Goal: Navigation & Orientation: Find specific page/section

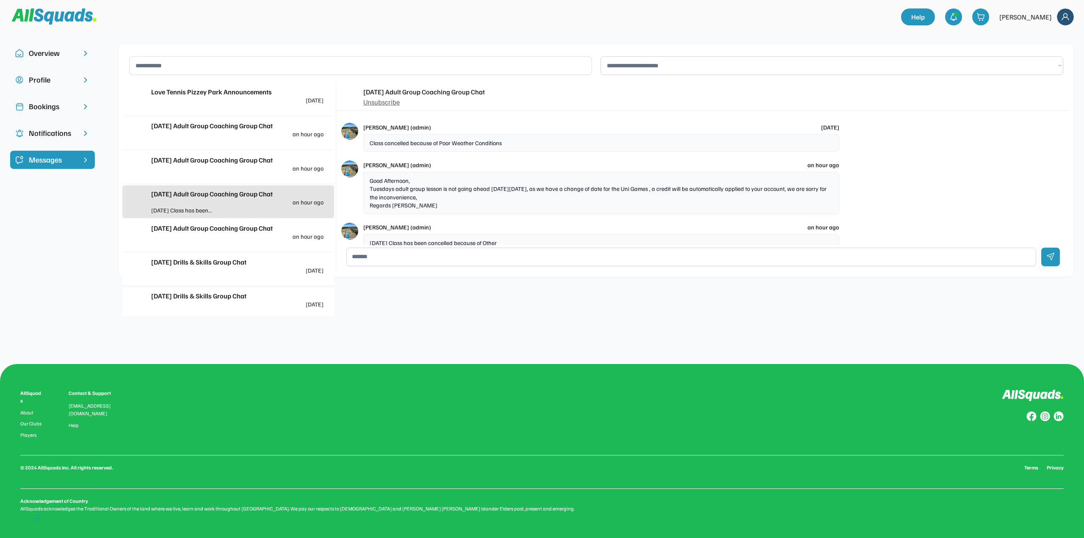
scroll to position [9, 0]
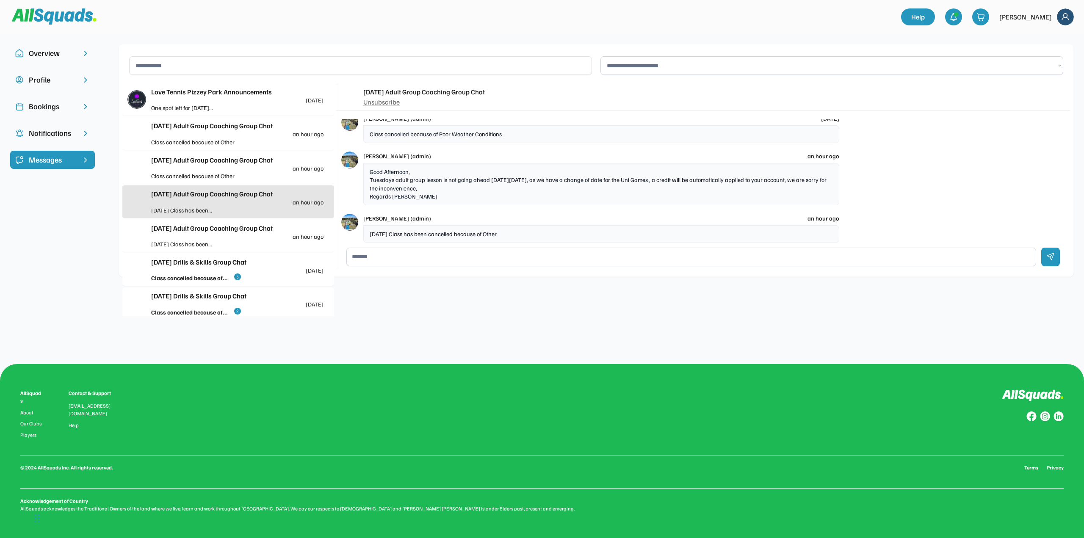
click at [213, 147] on div "[DATE] Adult Group Coaching Group Chat an hour ago Class cancelled because of O…" at bounding box center [228, 133] width 212 height 32
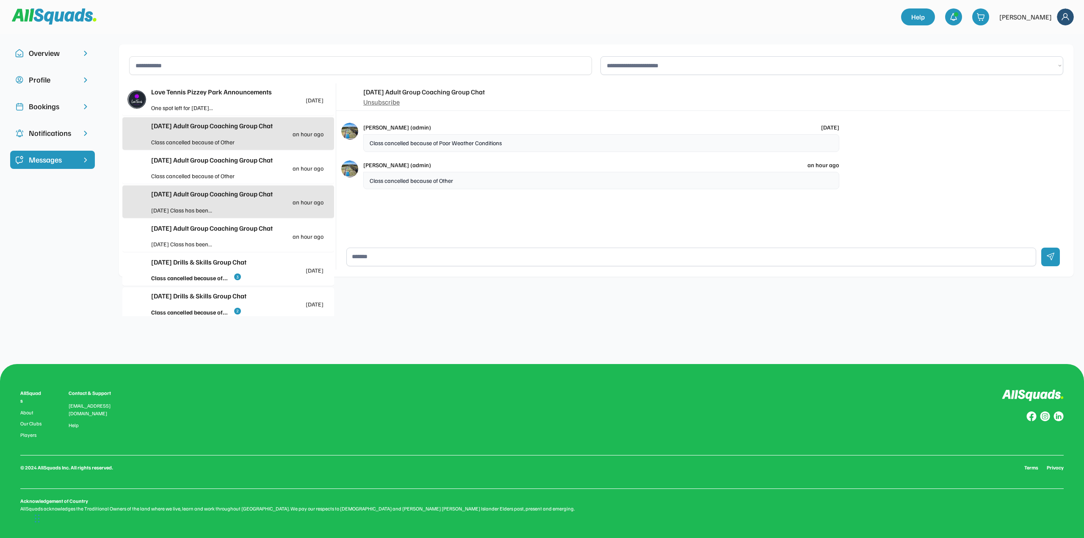
scroll to position [0, 0]
click at [388, 180] on div "Class cancelled because of Other" at bounding box center [601, 181] width 476 height 18
click at [185, 172] on div "Class cancelled because of Other" at bounding box center [194, 176] width 86 height 9
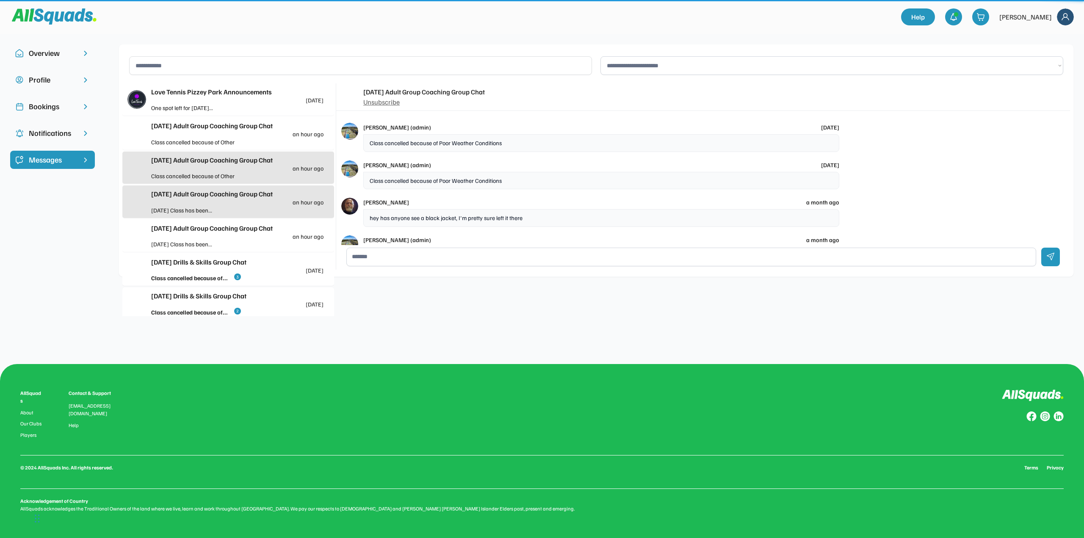
scroll to position [96, 0]
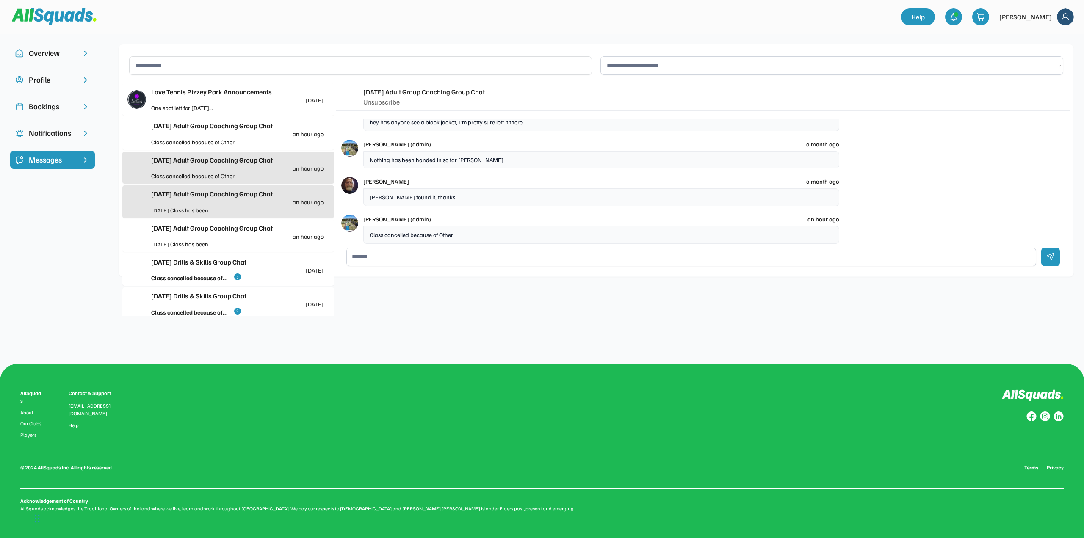
click at [193, 139] on div "Class cancelled because of Other" at bounding box center [194, 142] width 86 height 9
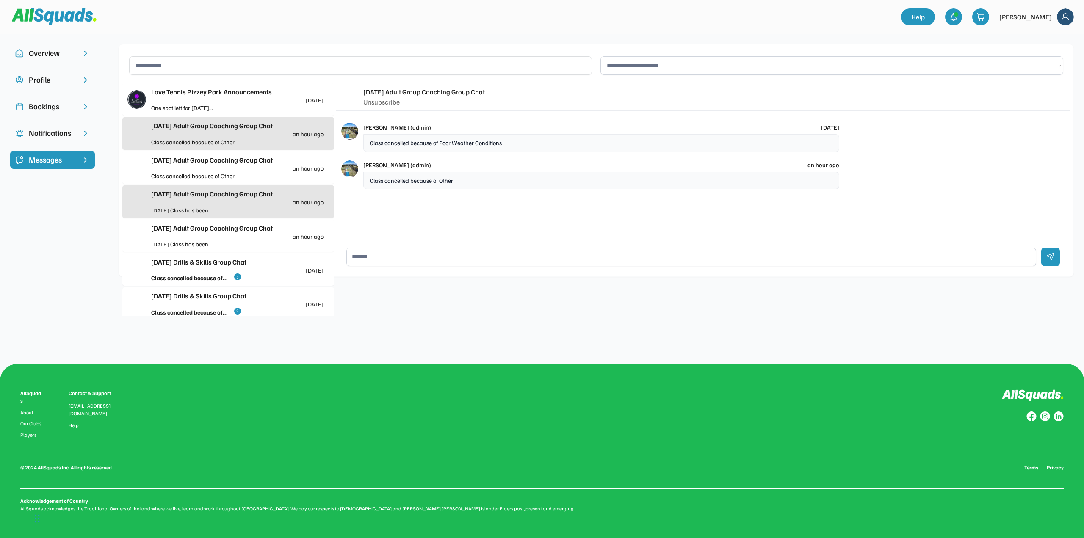
click at [209, 173] on div "Class cancelled because of Other" at bounding box center [194, 176] width 86 height 9
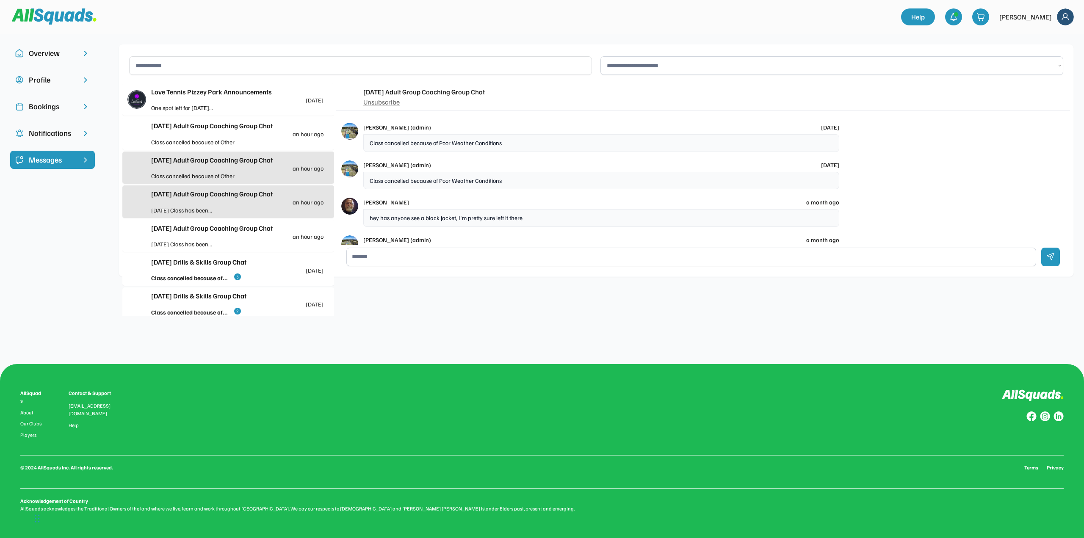
scroll to position [96, 0]
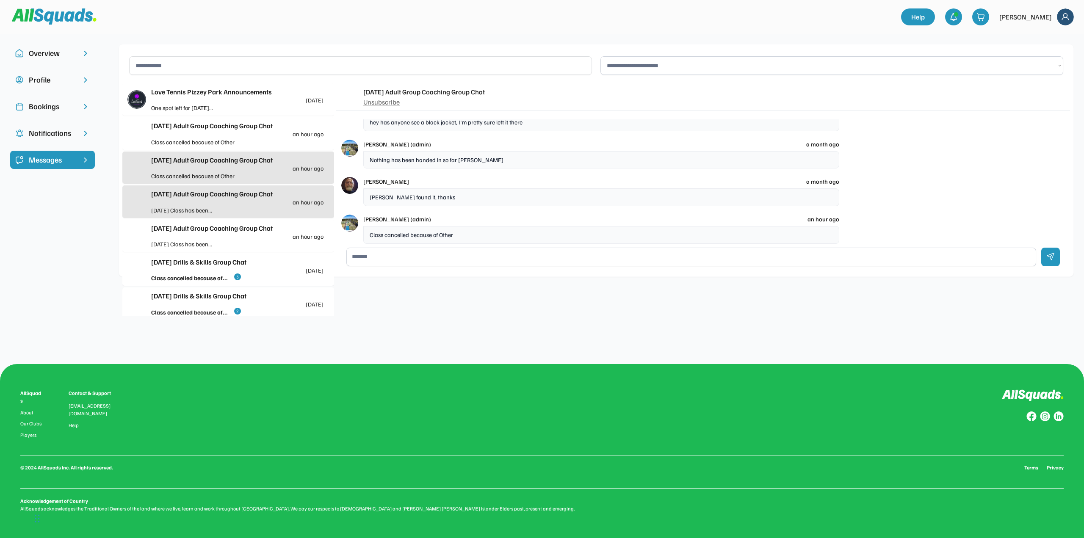
click at [208, 137] on div "[DATE] Adult Group Coaching Group Chat an hour ago" at bounding box center [237, 129] width 172 height 17
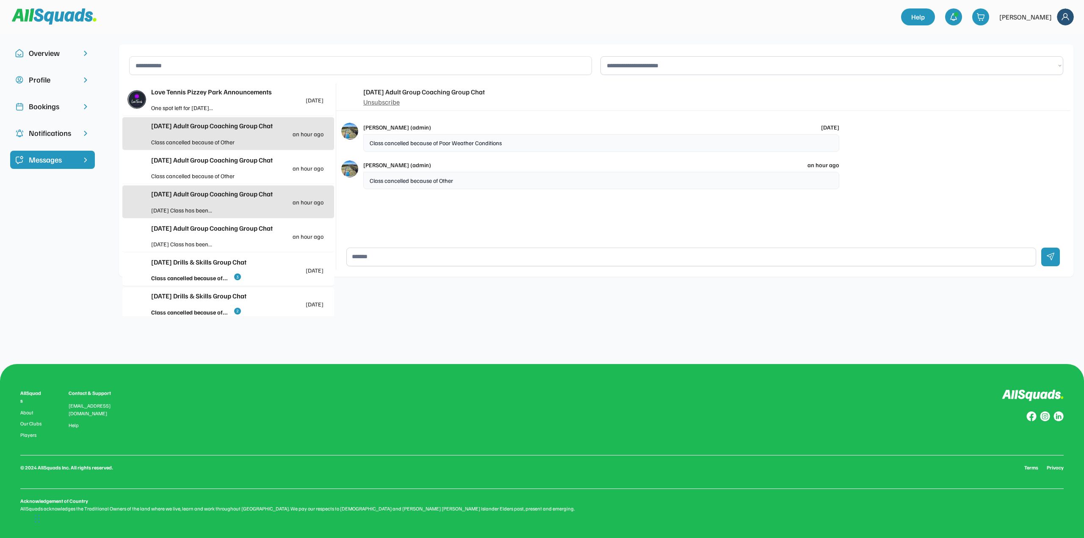
click at [48, 107] on div "Bookings" at bounding box center [52, 106] width 47 height 11
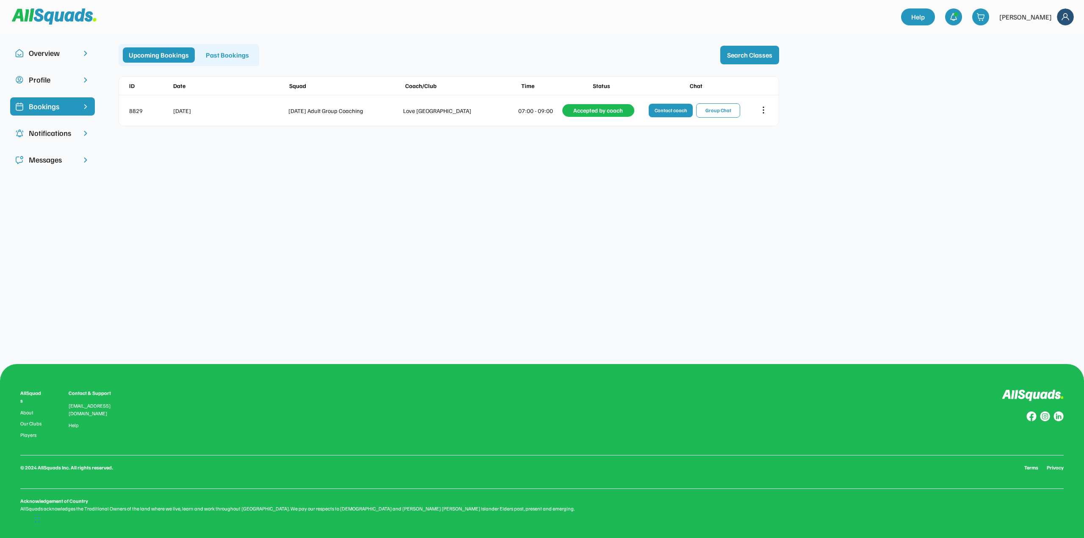
click at [47, 157] on div "Messages" at bounding box center [52, 159] width 47 height 11
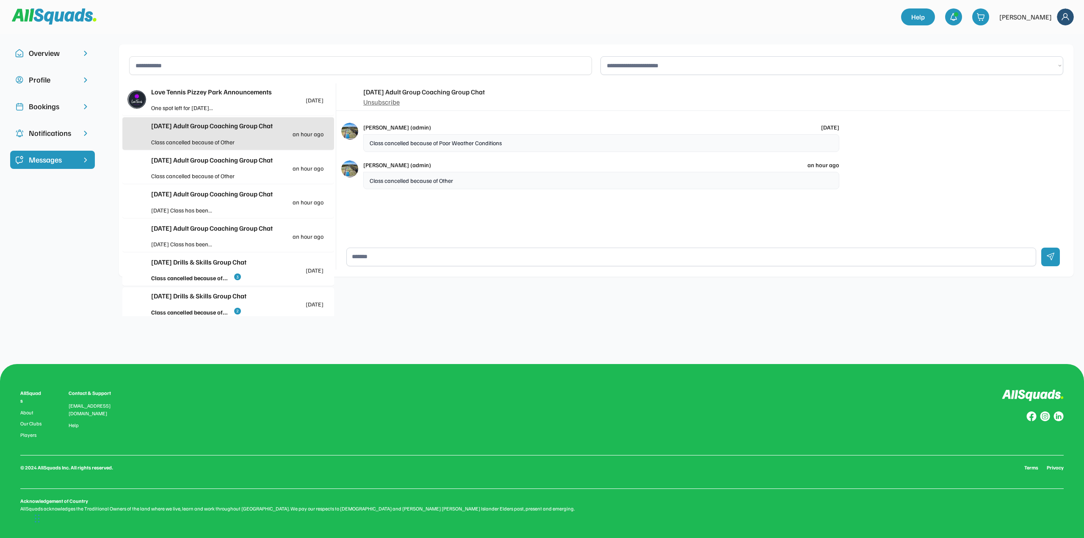
scroll to position [3, 0]
click at [198, 266] on div "[DATE] Drills & Skills Group Chat [DATE]" at bounding box center [237, 262] width 172 height 17
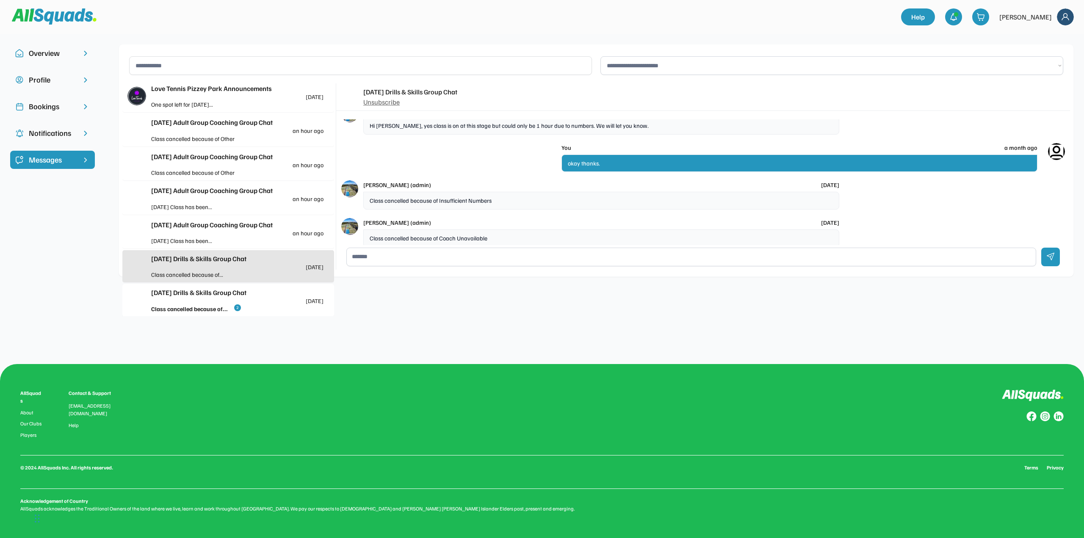
scroll to position [133, 0]
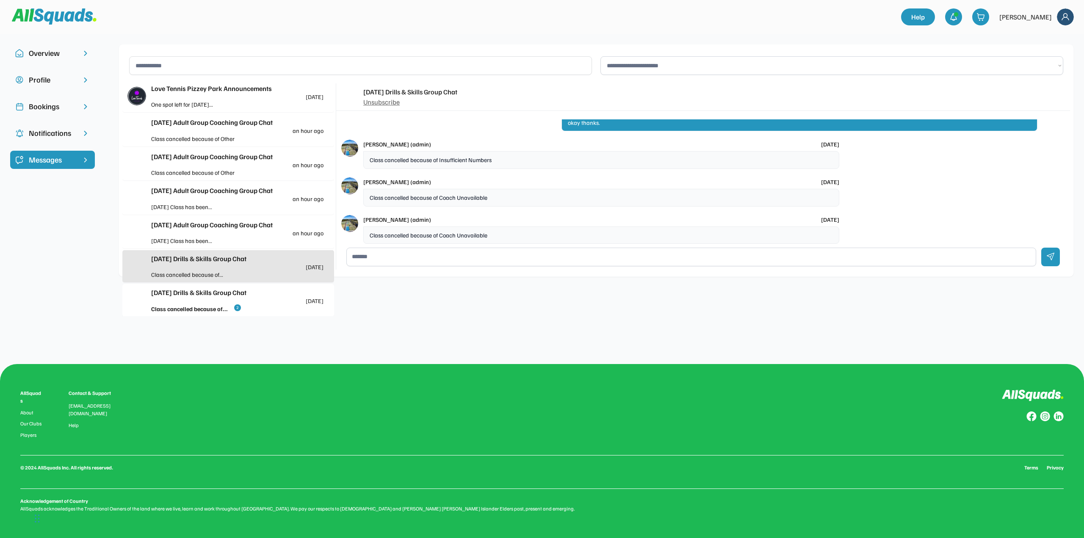
click at [200, 294] on div "[DATE] Drills & Skills Group Chat" at bounding box center [237, 293] width 172 height 10
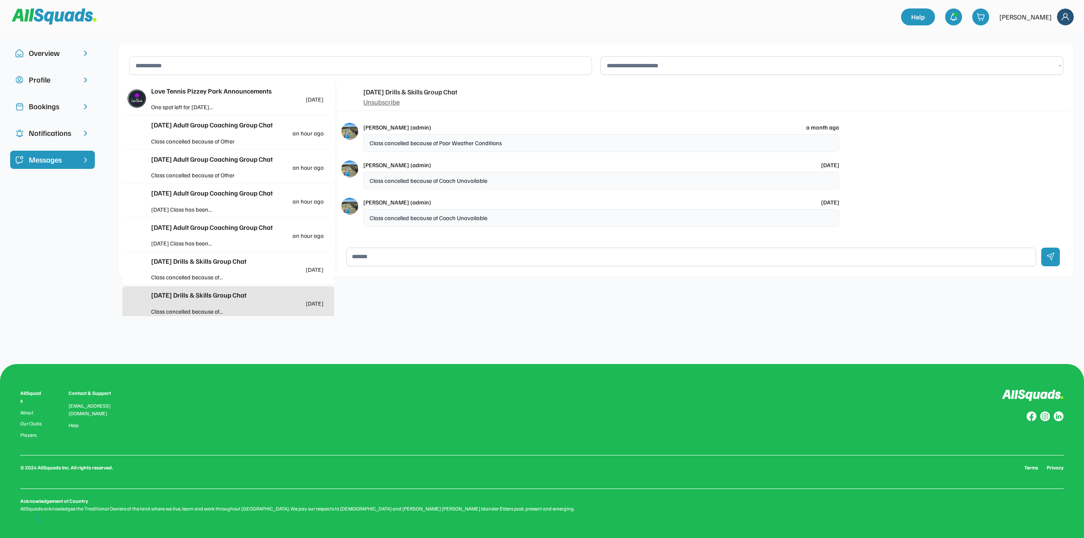
scroll to position [0, 0]
click at [223, 105] on div "One spot left for [DATE]..." at bounding box center [194, 107] width 86 height 9
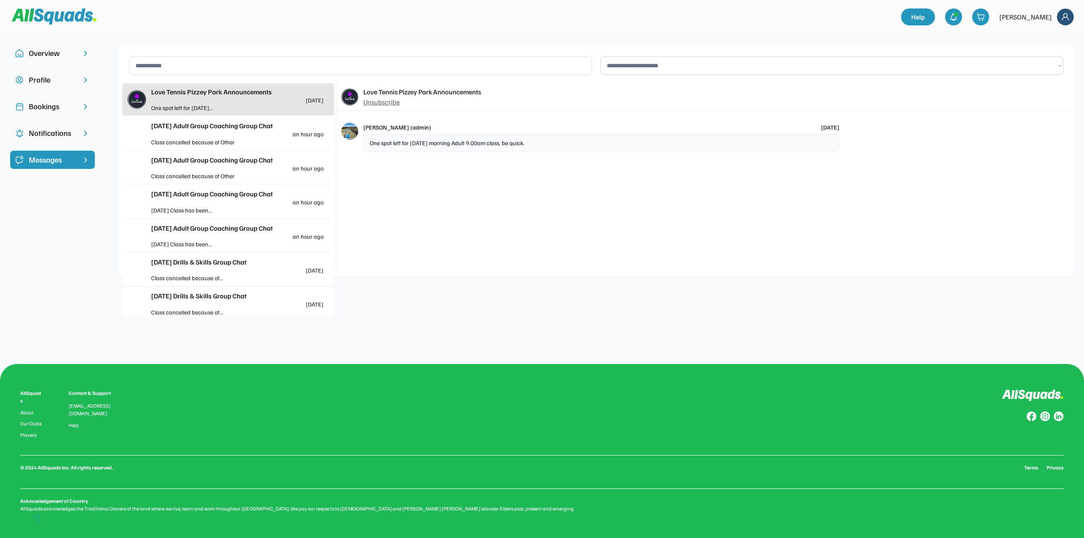
click at [36, 49] on div "Overview" at bounding box center [52, 52] width 47 height 11
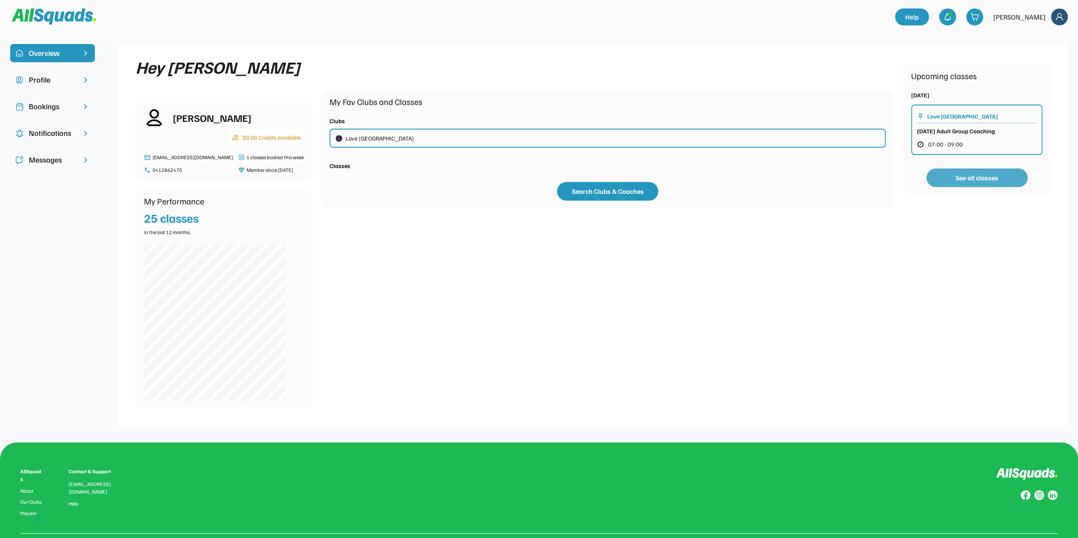
click at [981, 181] on button "See all classes" at bounding box center [976, 178] width 101 height 19
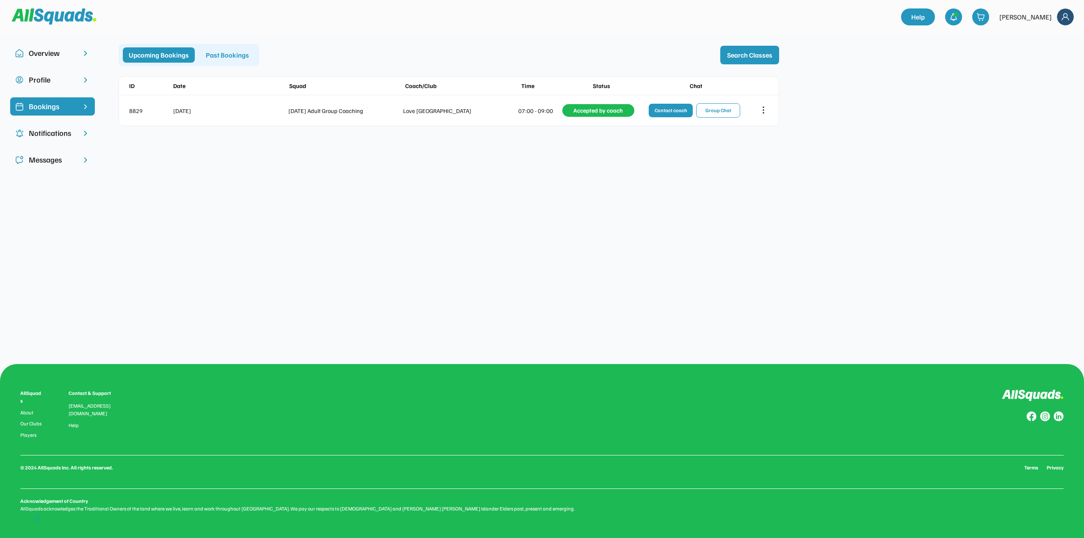
click at [288, 222] on div "**********" at bounding box center [542, 269] width 1084 height 538
